Goal: Complete application form

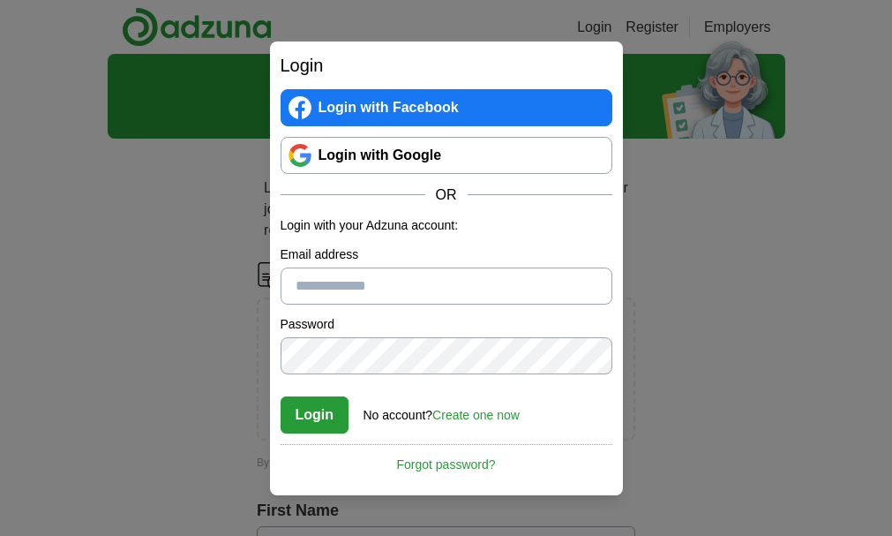
click at [462, 418] on link "Create one now" at bounding box center [476, 415] width 87 height 14
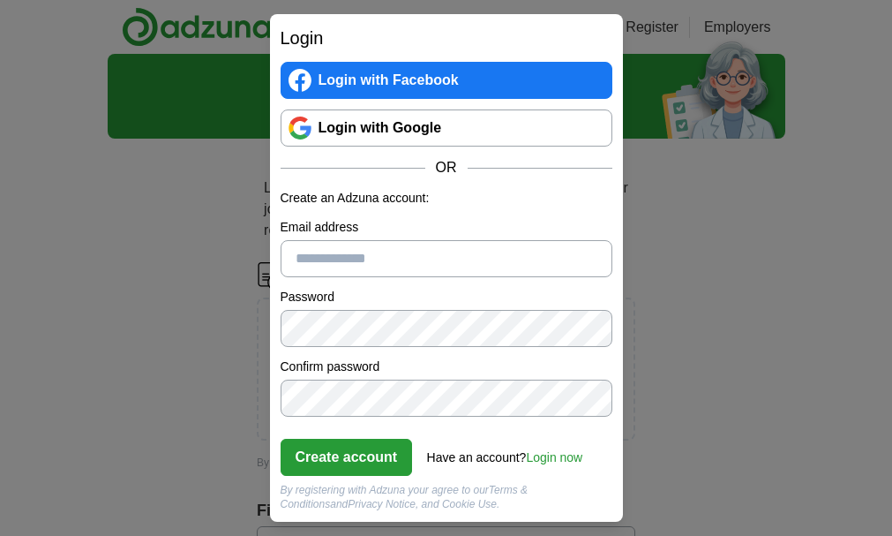
click at [298, 260] on input "Email address" at bounding box center [447, 258] width 332 height 37
type input "**********"
click at [355, 454] on button "Create account" at bounding box center [347, 457] width 132 height 37
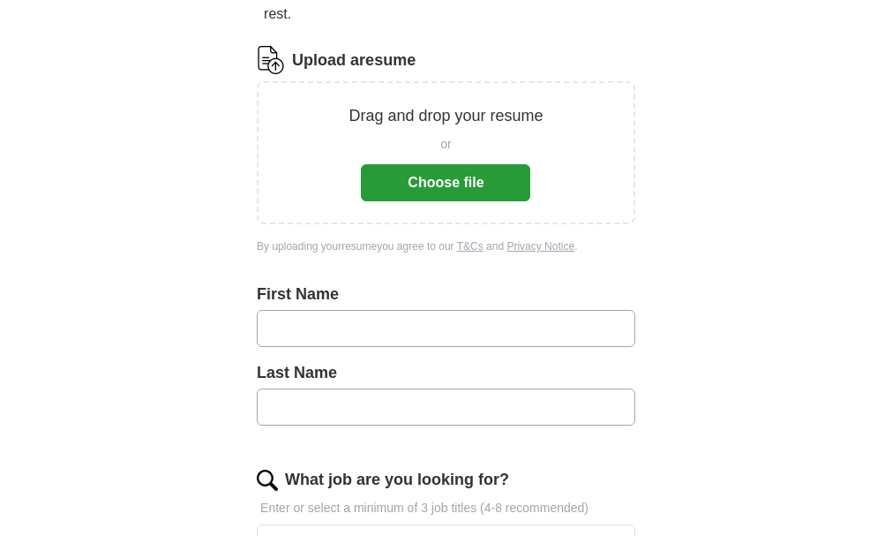
scroll to position [218, 0]
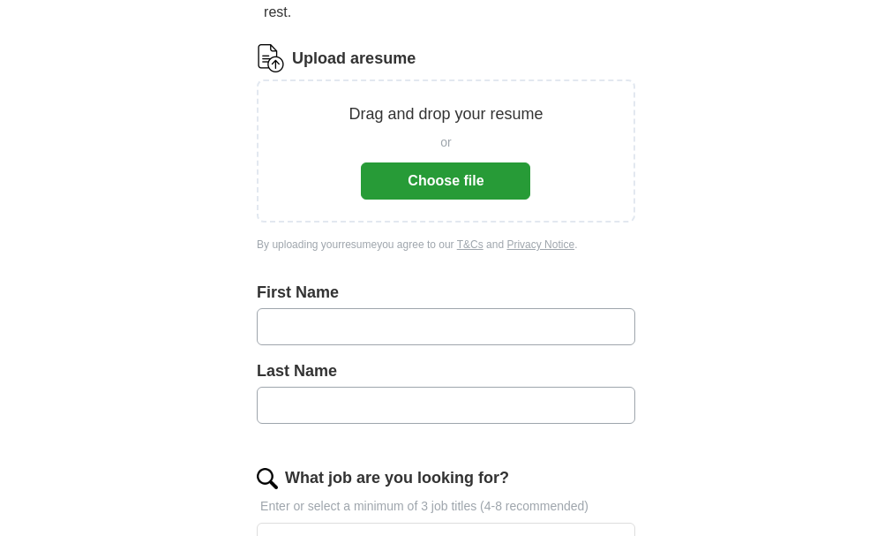
click at [257, 308] on input "text" at bounding box center [446, 326] width 379 height 37
type input "****"
click at [257, 389] on input "text" at bounding box center [446, 405] width 379 height 37
type input "********"
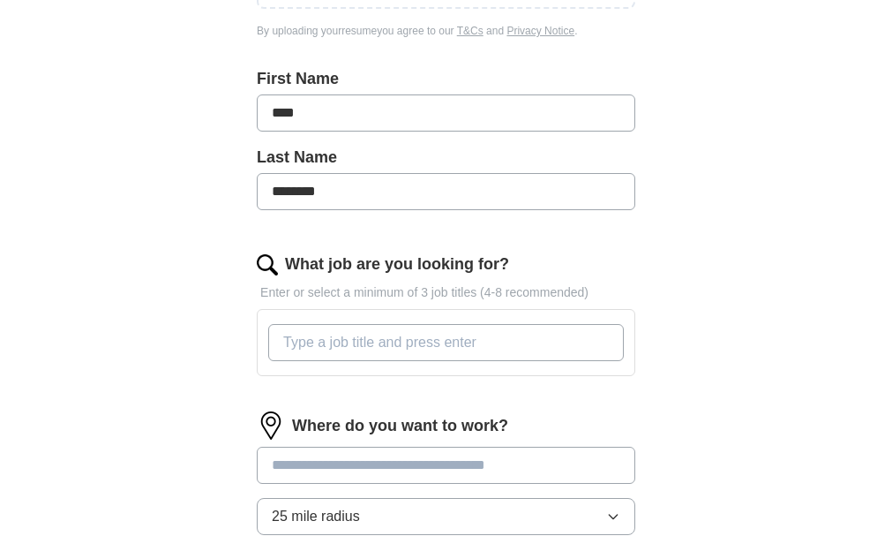
scroll to position [435, 0]
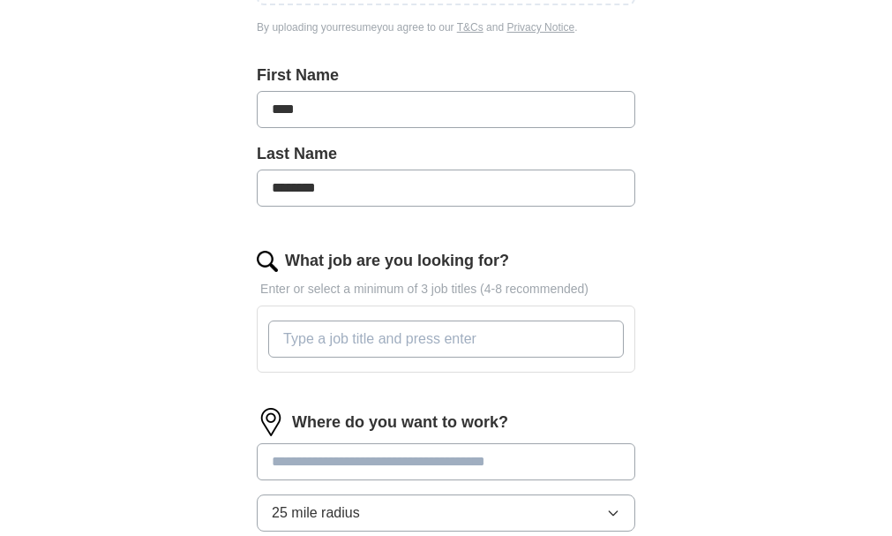
click at [268, 320] on input "What job are you looking for?" at bounding box center [446, 338] width 356 height 37
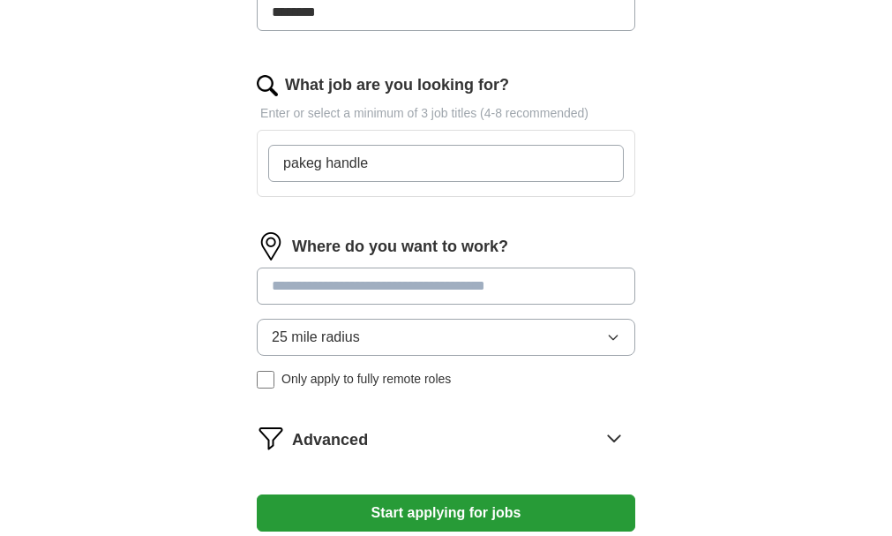
scroll to position [610, 0]
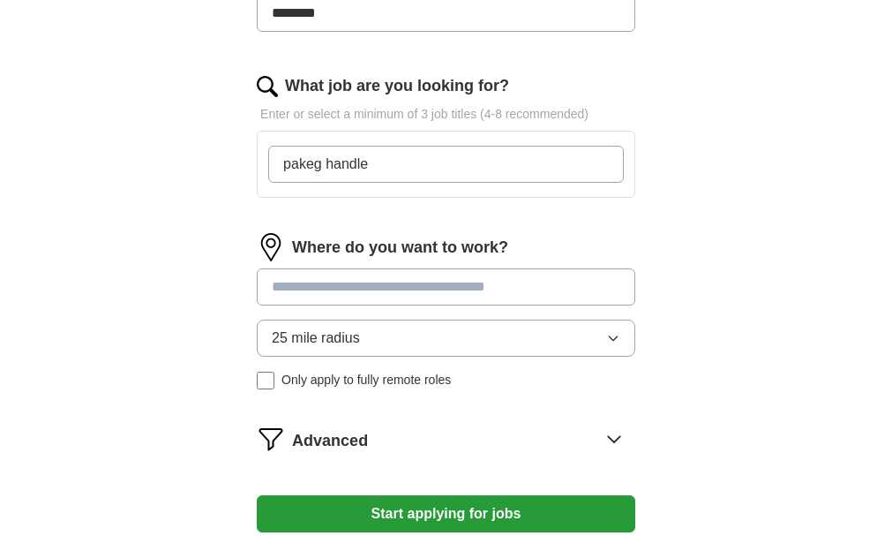
type input "pakeg handle"
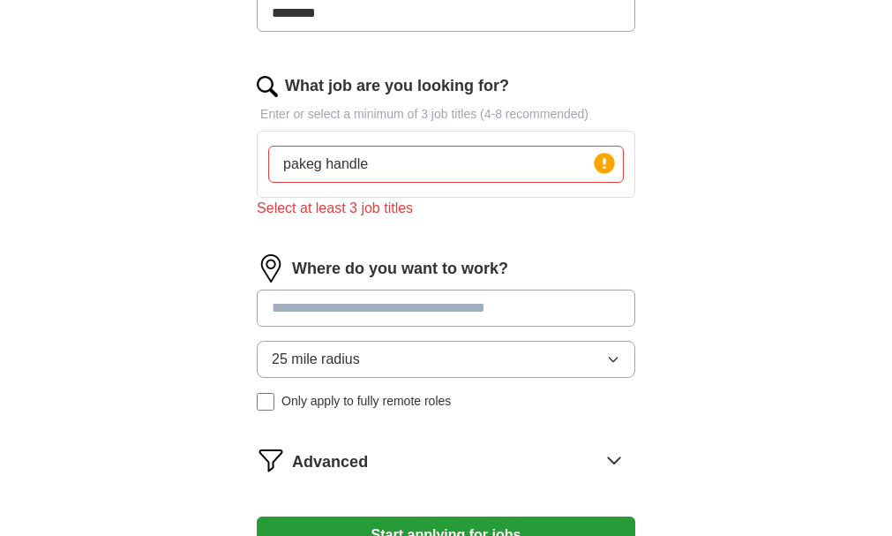
click at [257, 263] on div "Where do you want to work? 25 mile radius Only apply to fully remote roles" at bounding box center [446, 339] width 379 height 170
type input "**"
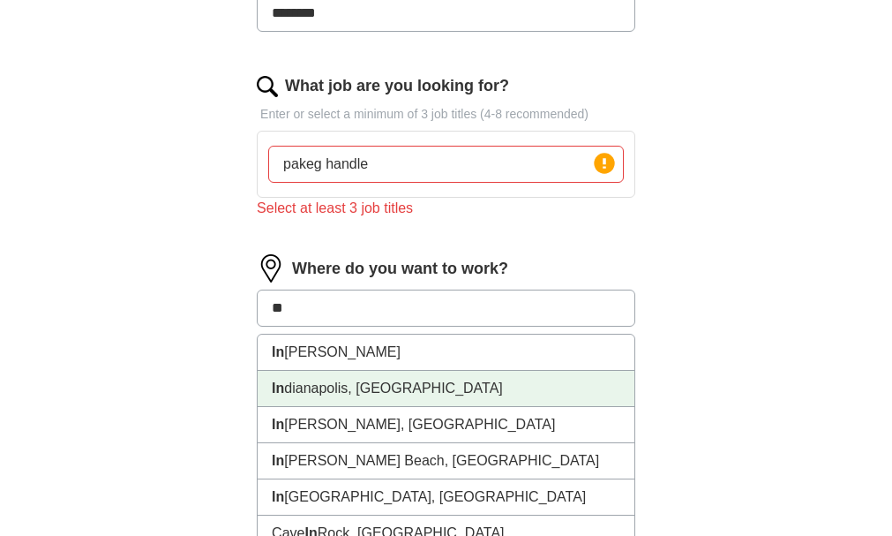
click at [258, 371] on li "In dianapolis, IN" at bounding box center [446, 389] width 377 height 36
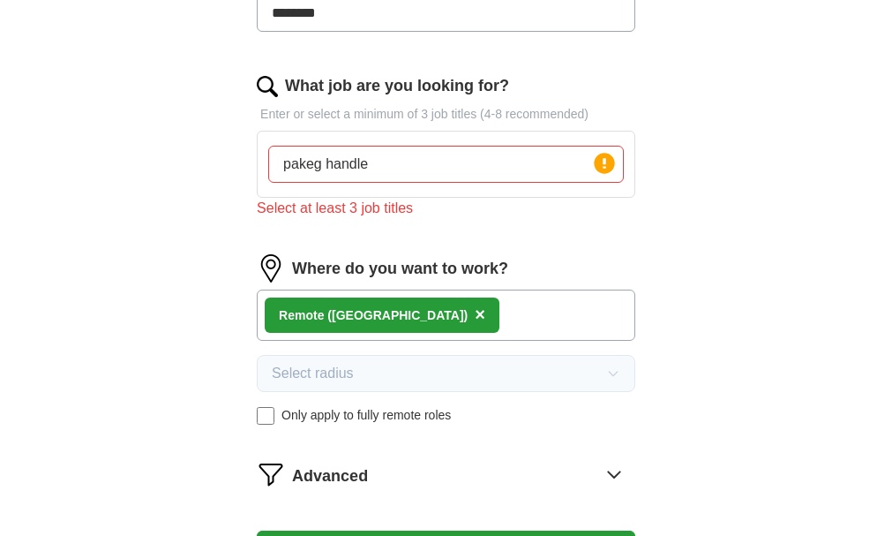
click at [265, 304] on div "Remote (US) ×" at bounding box center [382, 314] width 235 height 35
click at [268, 150] on input "pakeg handle" at bounding box center [446, 164] width 356 height 37
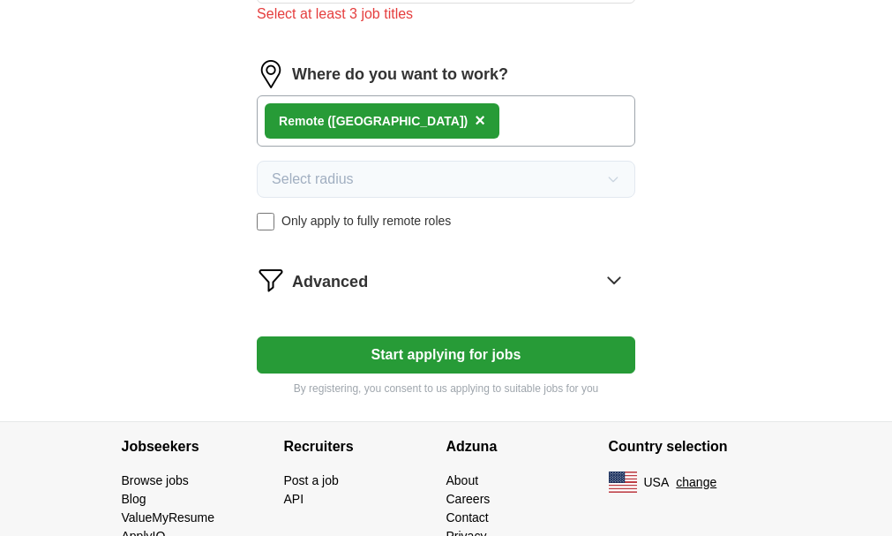
scroll to position [847, 0]
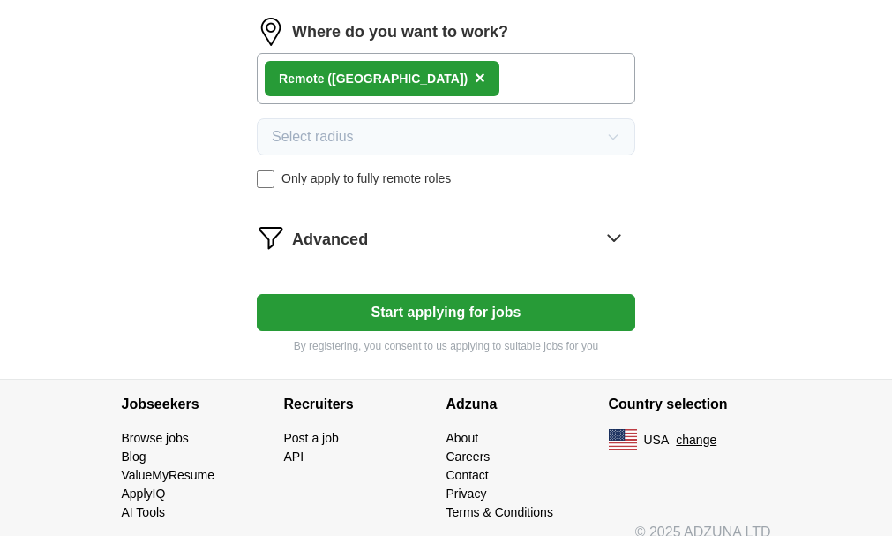
click at [404, 294] on button "Start applying for jobs" at bounding box center [446, 312] width 379 height 37
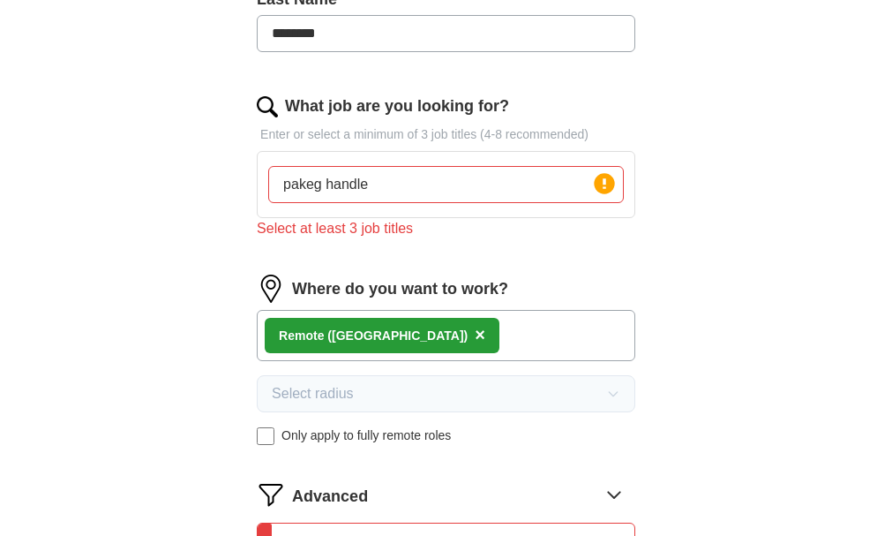
scroll to position [616, 0]
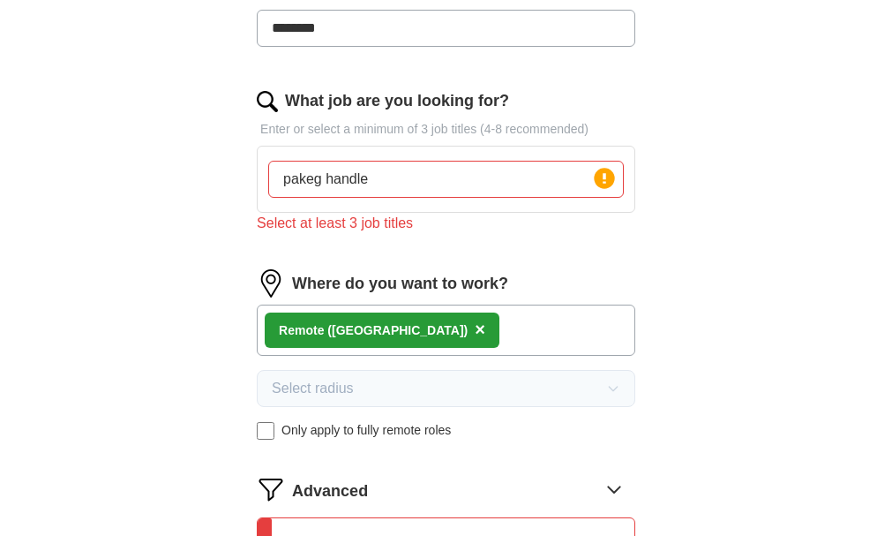
click at [310, 213] on div "Select at least 3 job titles" at bounding box center [446, 223] width 379 height 21
click at [606, 173] on icon at bounding box center [605, 178] width 4 height 11
click at [286, 161] on input "pakeg handle" at bounding box center [446, 179] width 356 height 37
click at [305, 161] on input "pakeg handle" at bounding box center [446, 179] width 356 height 37
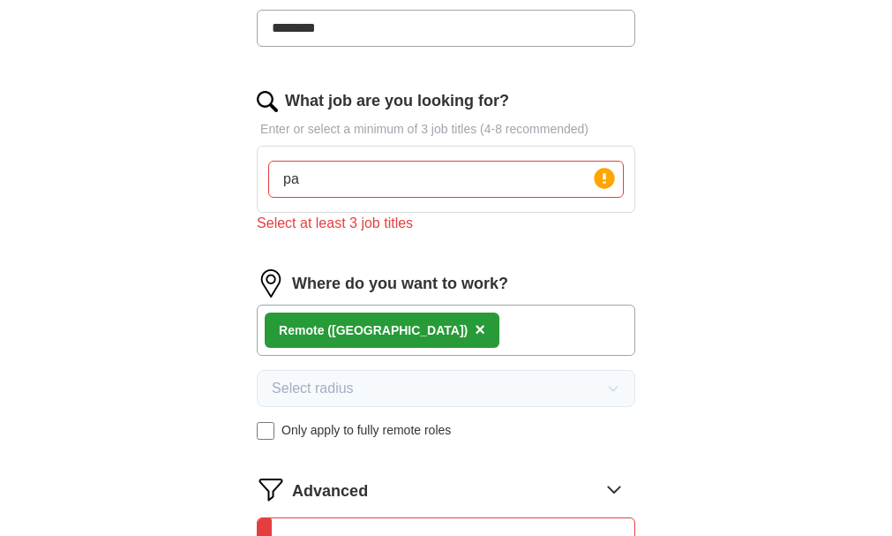
type input "p"
click at [302, 401] on div "Where do you want to work? Remote (US) × Select radius Only apply to fully remo…" at bounding box center [446, 361] width 379 height 184
click at [268, 161] on input "loding" at bounding box center [446, 179] width 356 height 37
type input "l"
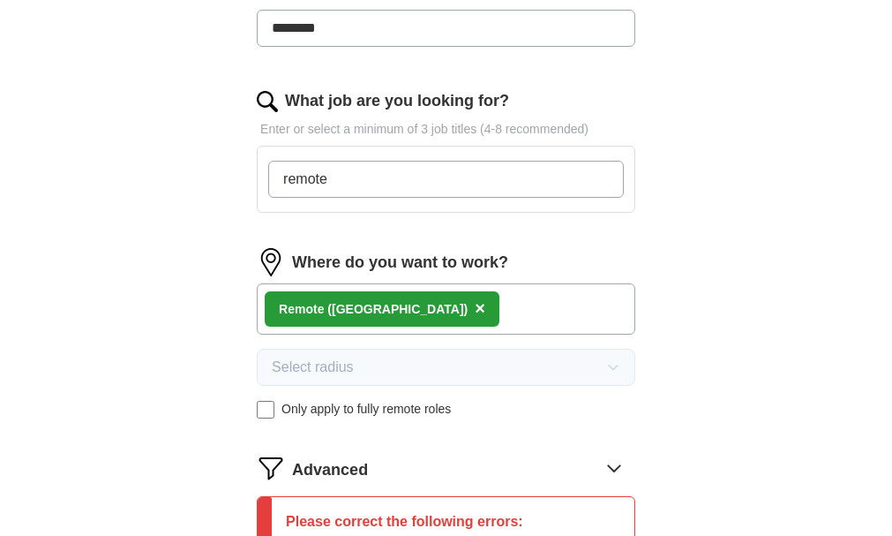
type input "remote"
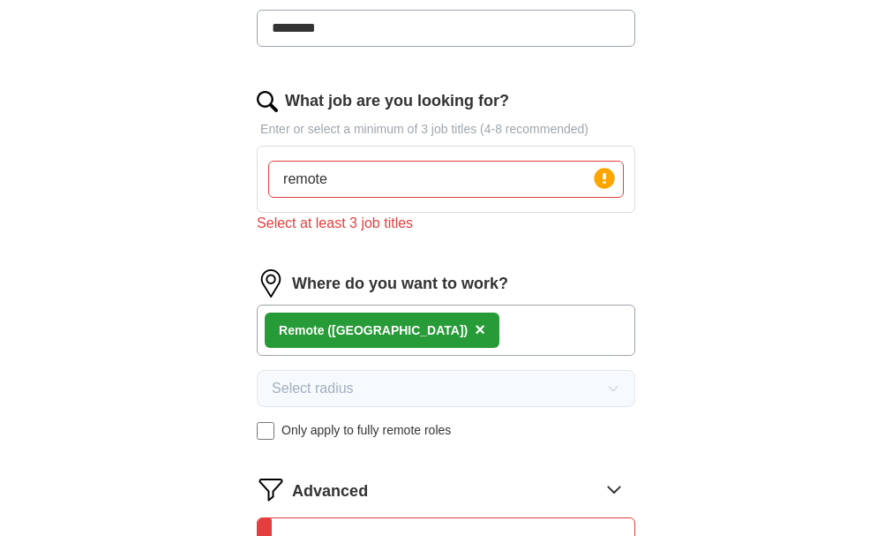
click at [331, 420] on form "Upload a resume Drag and drop your resume or Choose file By uploading your resu…" at bounding box center [446, 176] width 379 height 1060
click at [257, 120] on p "Enter or select a minimum of 3 job titles (4-8 recommended)" at bounding box center [446, 129] width 379 height 19
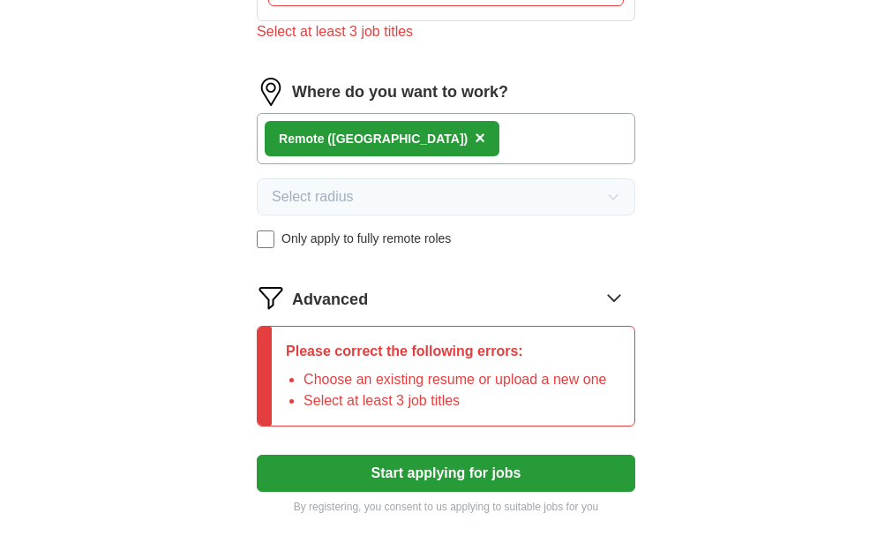
scroll to position [968, 0]
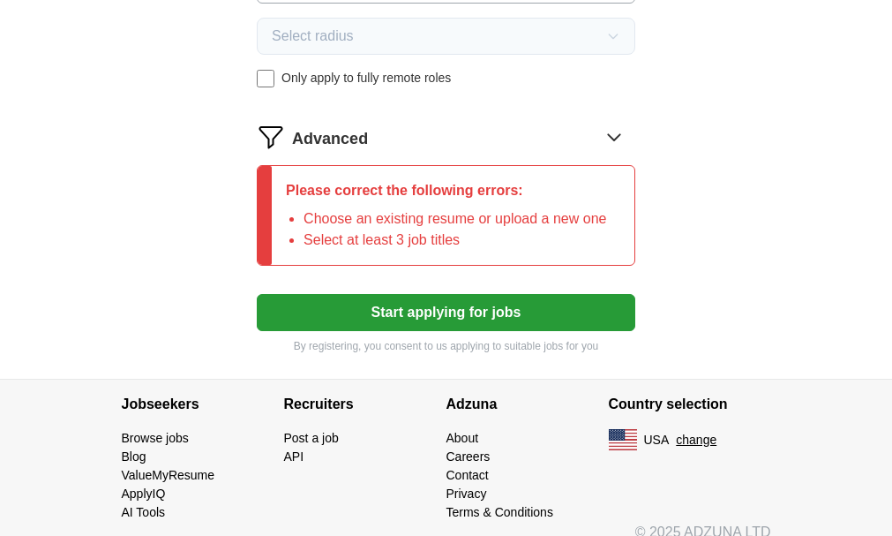
click at [304, 229] on li "Select at least 3 job titles" at bounding box center [455, 239] width 303 height 21
click at [284, 431] on link "Post a job" at bounding box center [311, 438] width 55 height 14
